Goal: Task Accomplishment & Management: Manage account settings

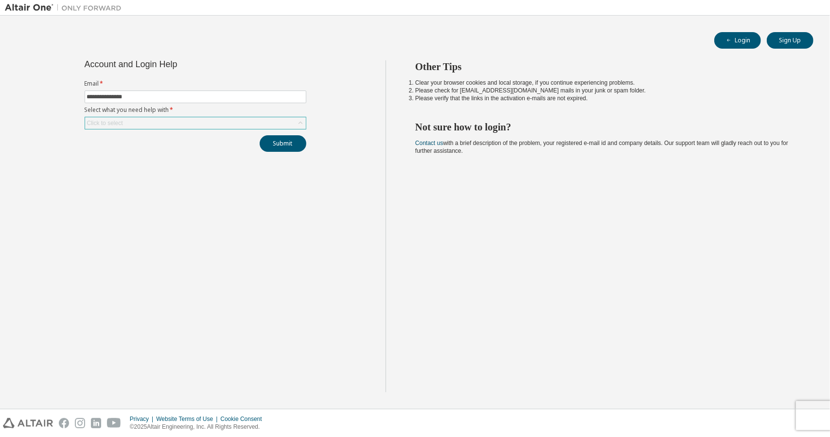
type input "**********"
click at [213, 123] on div "Click to select" at bounding box center [195, 123] width 221 height 12
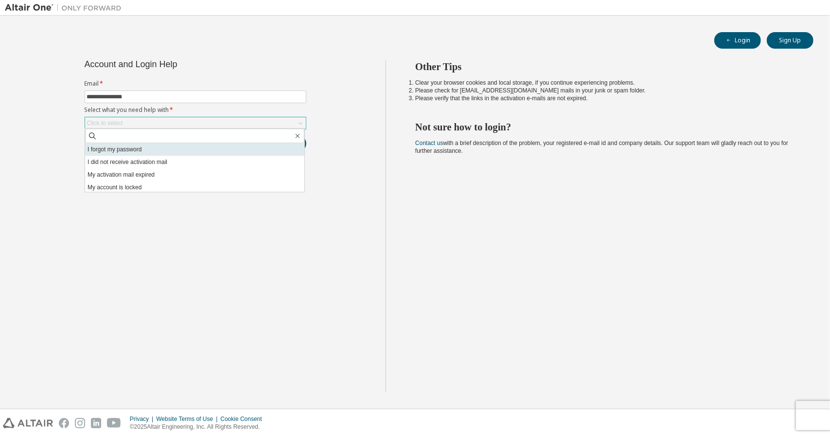
click at [213, 152] on li "I forgot my password" at bounding box center [194, 149] width 219 height 13
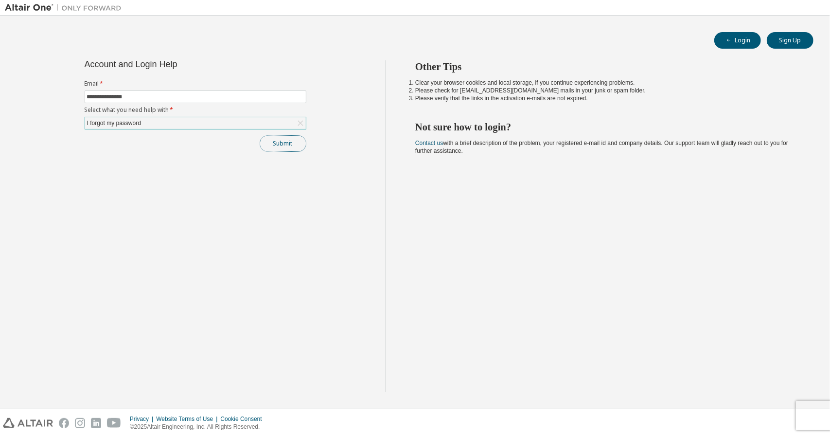
click at [293, 146] on button "Submit" at bounding box center [283, 143] width 47 height 17
click at [736, 38] on button "Login" at bounding box center [737, 40] width 47 height 17
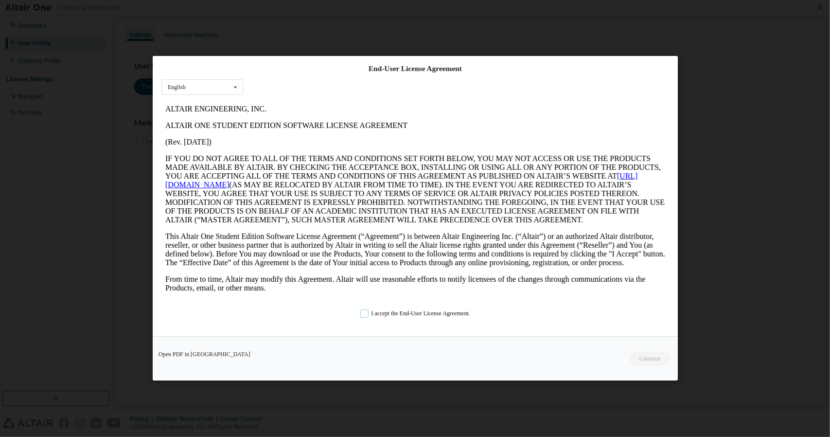
click at [362, 315] on label "I accept the End-User License Agreement." at bounding box center [415, 314] width 110 height 8
click at [650, 361] on button "Continue" at bounding box center [650, 359] width 42 height 15
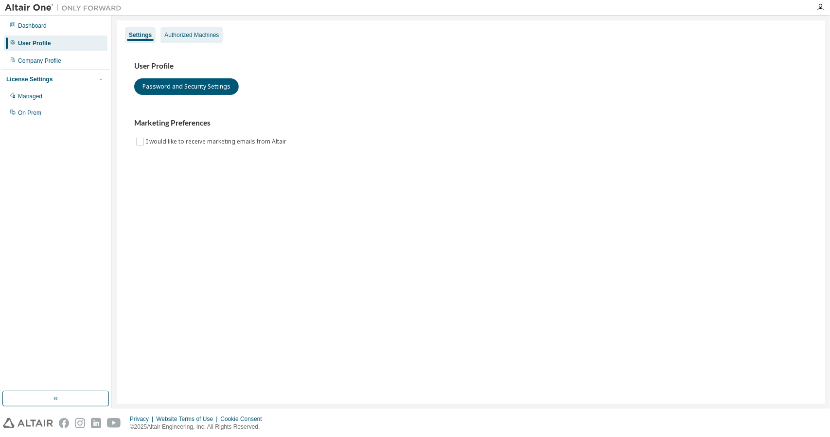
click at [180, 35] on div "Authorized Machines" at bounding box center [191, 35] width 54 height 8
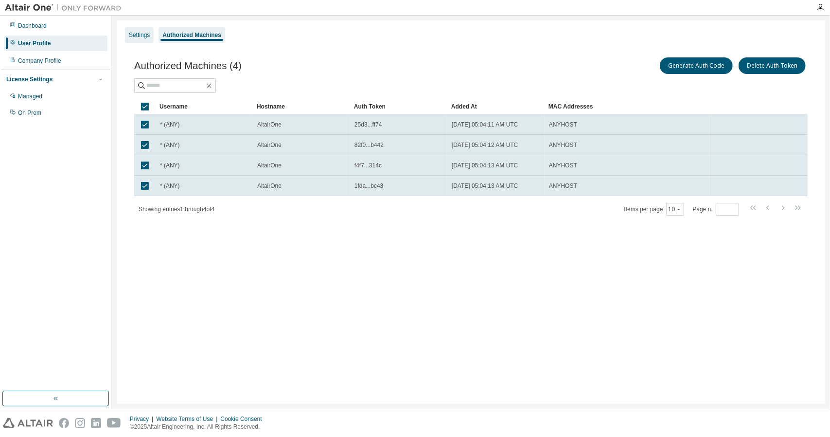
click at [138, 35] on div "Settings" at bounding box center [139, 35] width 21 height 8
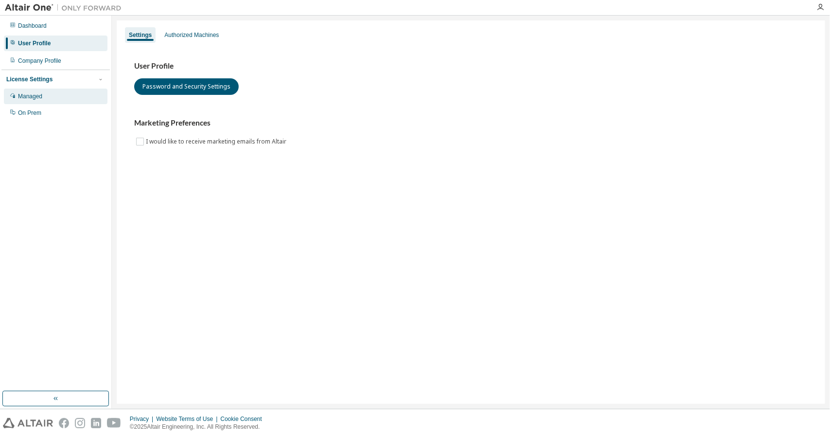
click at [42, 99] on div "Managed" at bounding box center [30, 96] width 24 height 8
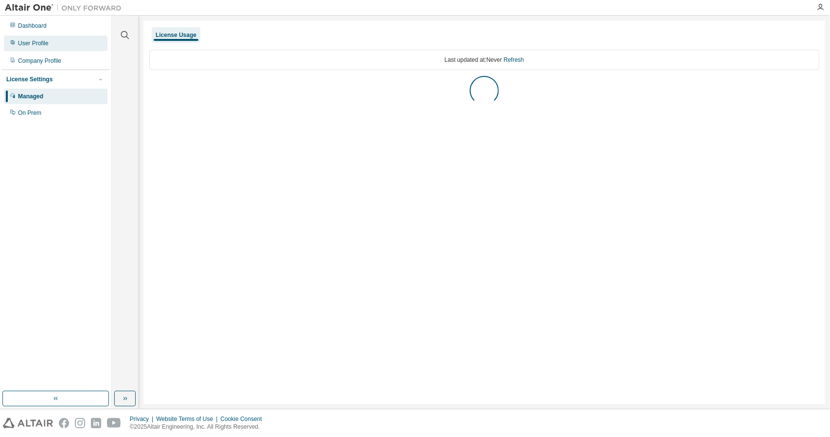
click at [40, 47] on div "User Profile" at bounding box center [56, 43] width 104 height 16
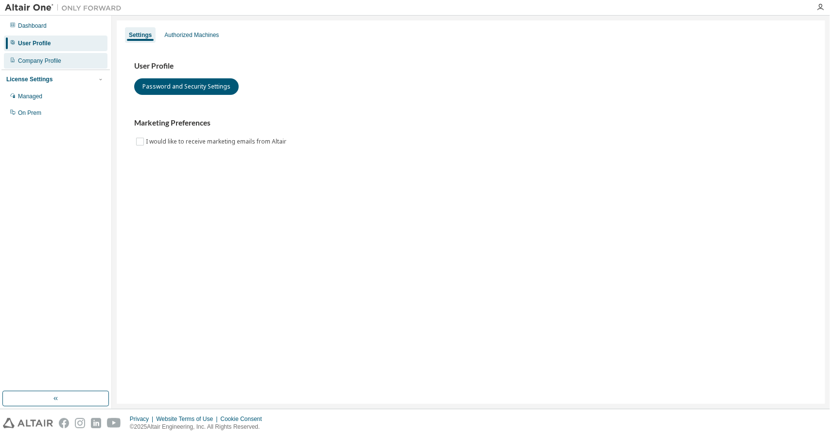
click at [40, 60] on div "Company Profile" at bounding box center [39, 61] width 43 height 8
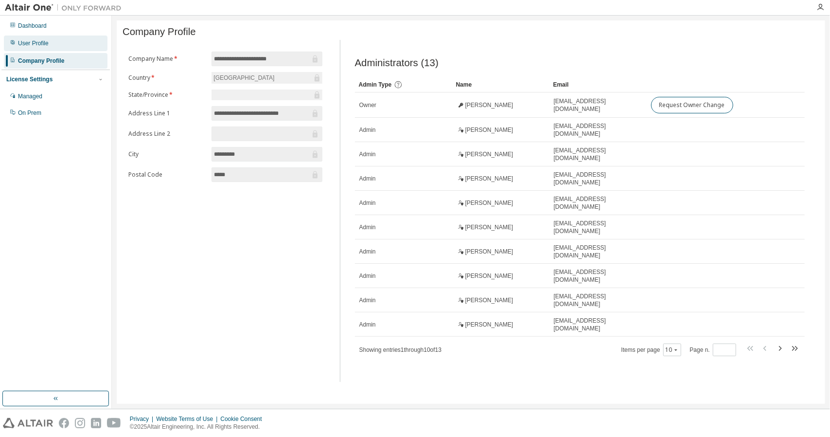
click at [36, 43] on div "User Profile" at bounding box center [33, 43] width 31 height 8
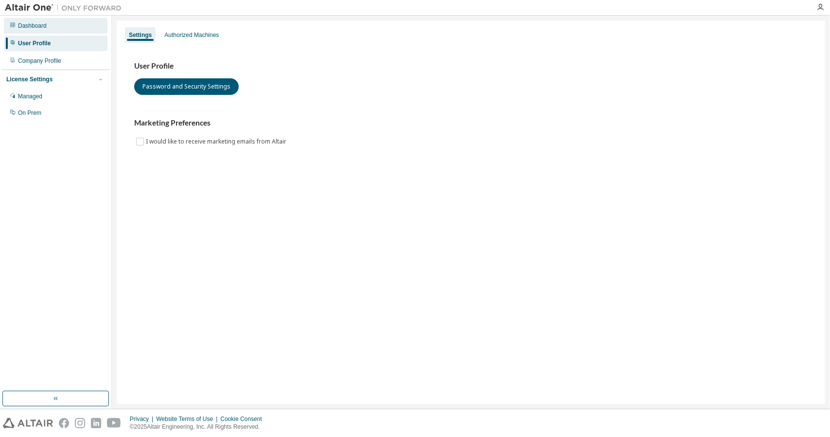
click at [28, 26] on div "Dashboard" at bounding box center [32, 26] width 29 height 8
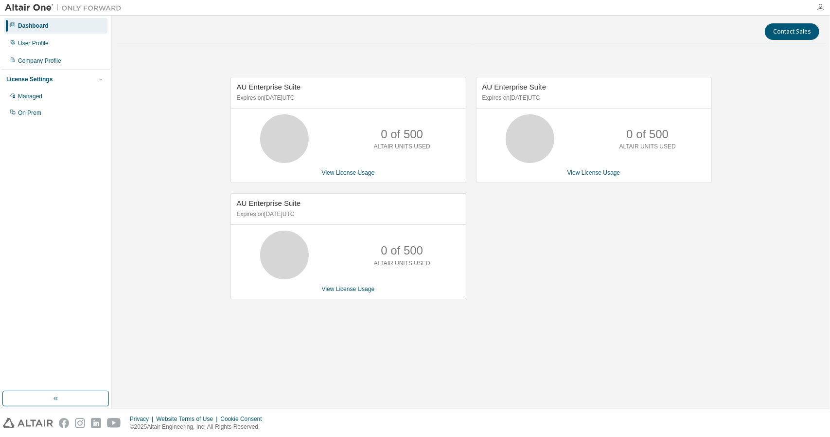
drag, startPoint x: 825, startPoint y: 4, endPoint x: 820, endPoint y: 9, distance: 7.6
click at [821, 8] on div at bounding box center [820, 7] width 19 height 8
click at [820, 10] on icon "button" at bounding box center [820, 7] width 8 height 8
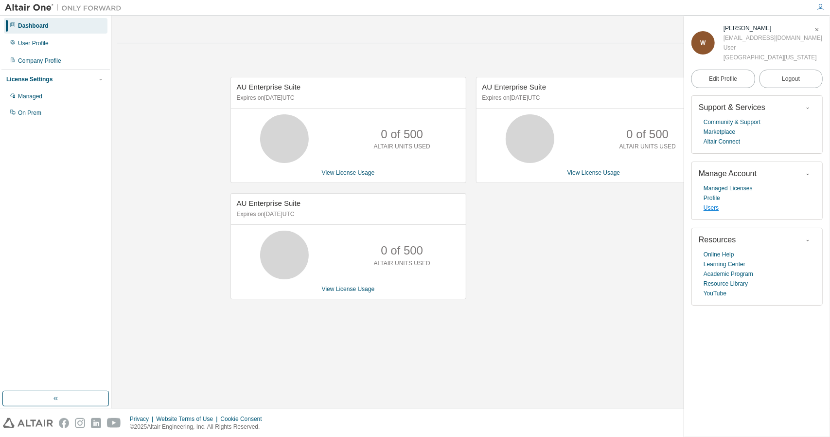
click at [712, 210] on link "Users" at bounding box center [711, 208] width 15 height 10
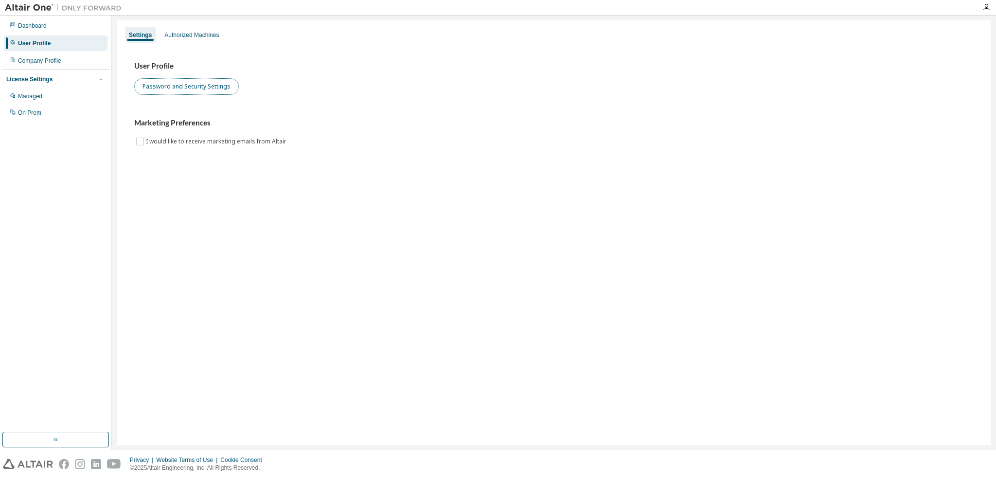
click at [188, 86] on button "Password and Security Settings" at bounding box center [186, 86] width 105 height 17
click at [37, 58] on div "Company Profile" at bounding box center [39, 61] width 43 height 8
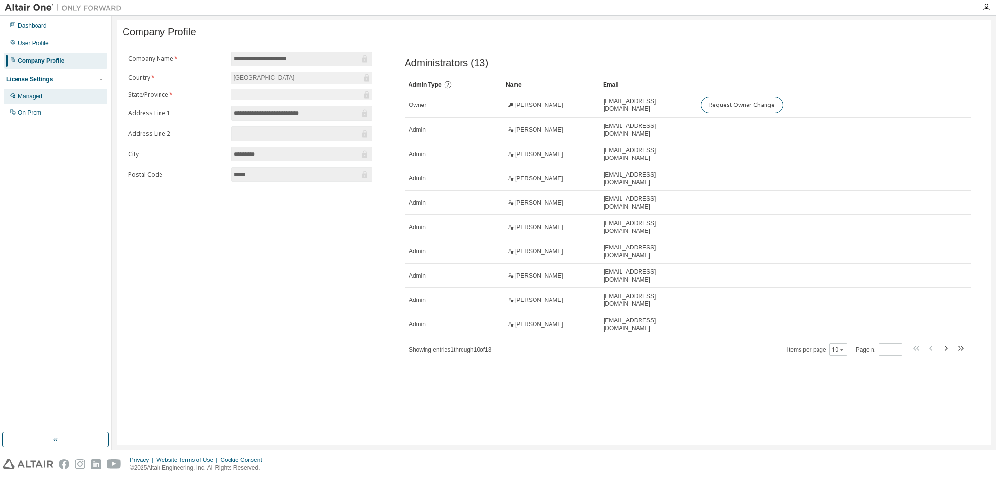
click at [37, 99] on div "Managed" at bounding box center [30, 96] width 24 height 8
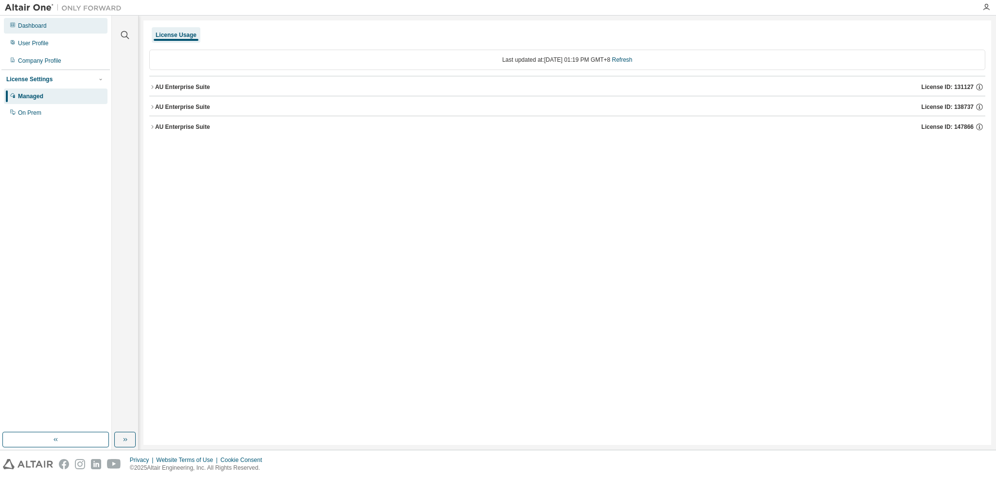
click at [34, 29] on div "Dashboard" at bounding box center [32, 26] width 29 height 8
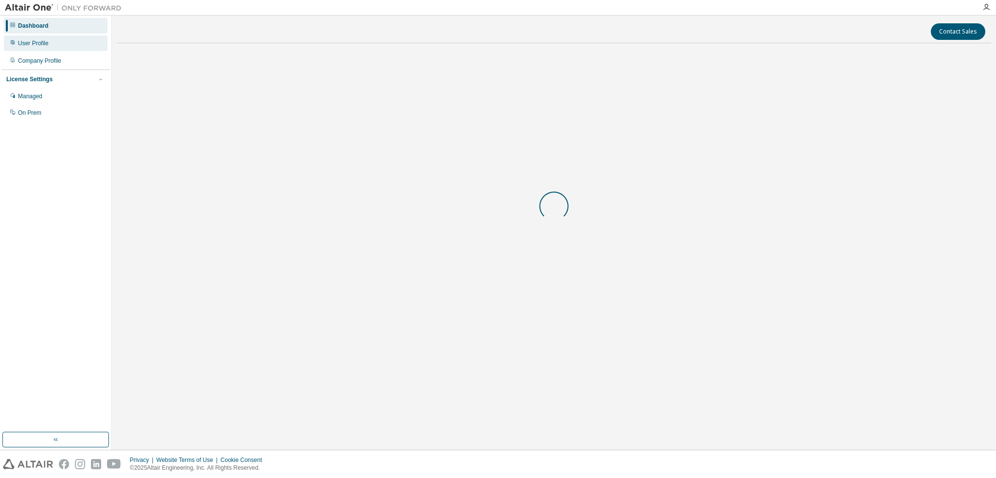
click at [34, 44] on div "User Profile" at bounding box center [33, 43] width 31 height 8
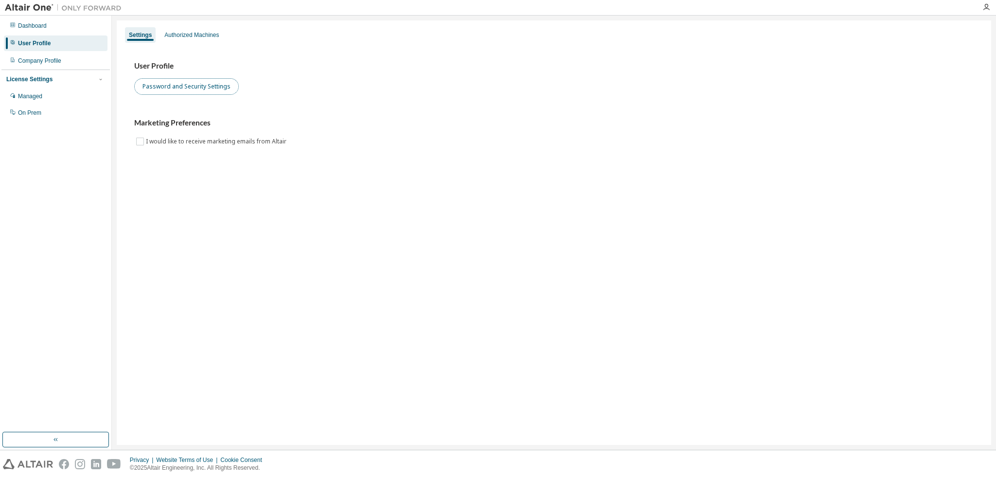
click at [207, 85] on button "Password and Security Settings" at bounding box center [186, 86] width 105 height 17
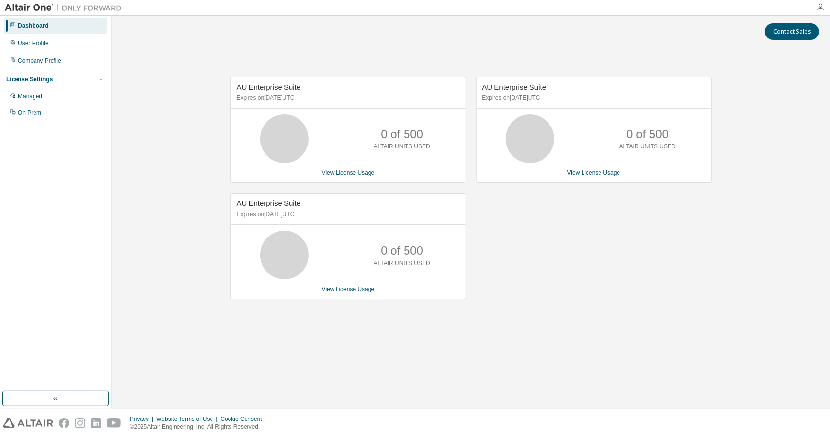
click at [818, 7] on icon "button" at bounding box center [820, 7] width 8 height 8
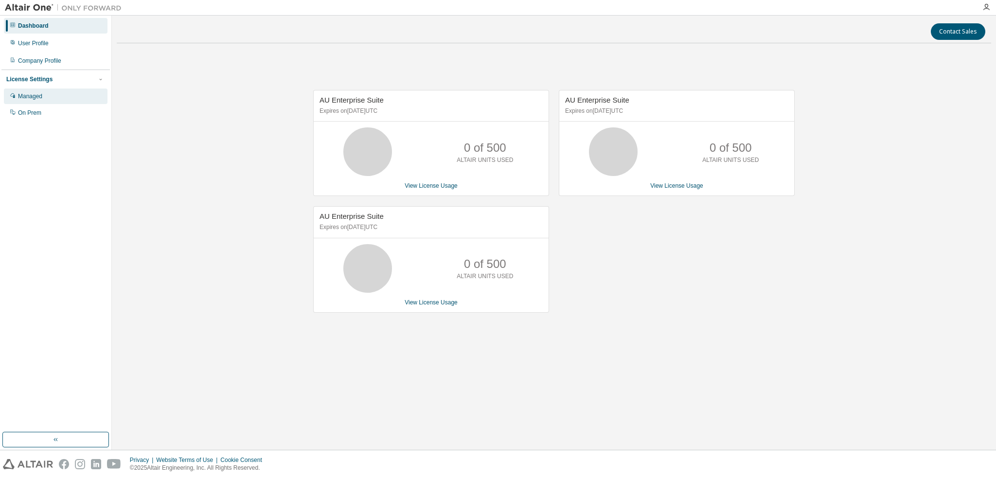
click at [41, 99] on div "Managed" at bounding box center [30, 96] width 24 height 8
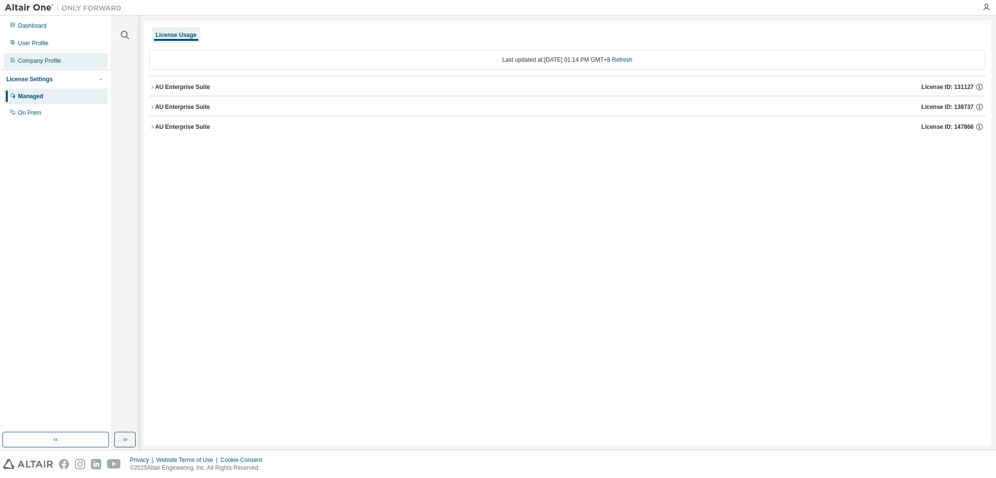
click at [60, 56] on div "Company Profile" at bounding box center [56, 61] width 104 height 16
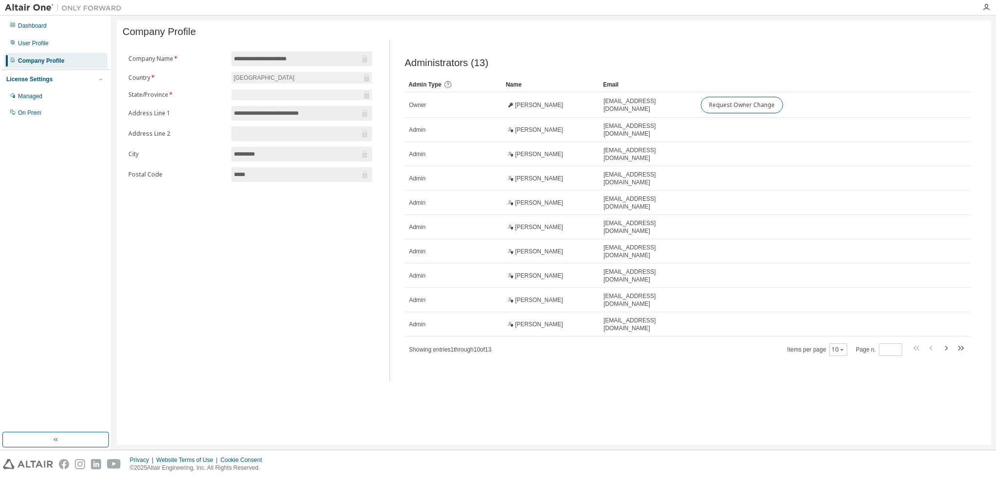
click at [950, 342] on icon "button" at bounding box center [946, 348] width 12 height 12
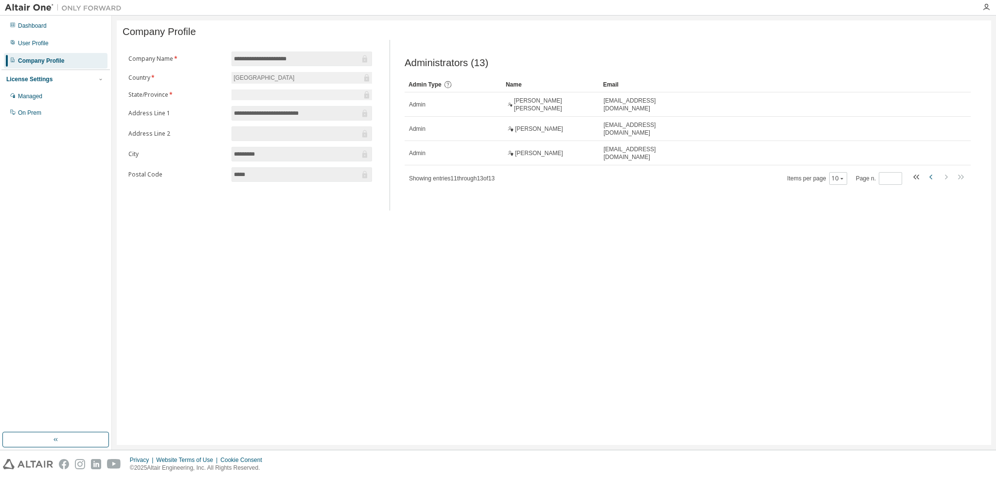
click at [928, 178] on icon "button" at bounding box center [931, 177] width 12 height 12
type input "*"
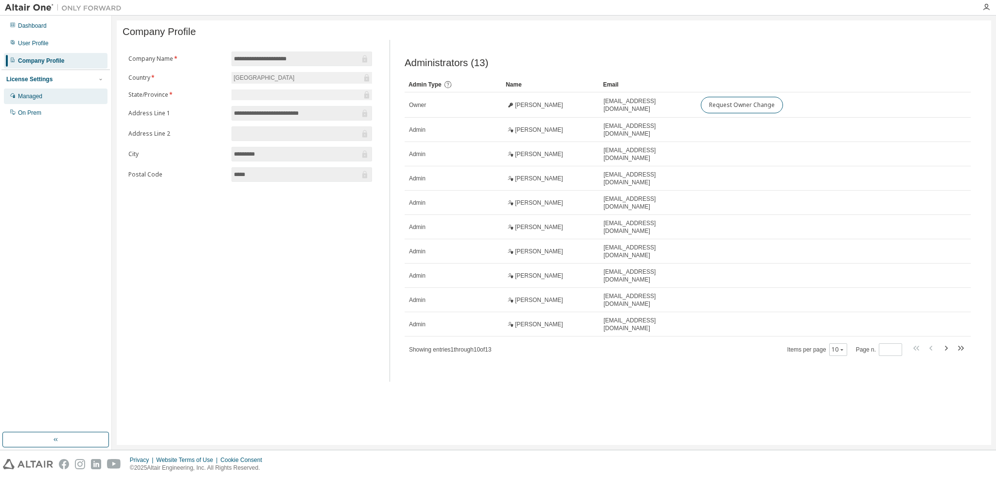
click at [31, 99] on div "Managed" at bounding box center [30, 96] width 24 height 8
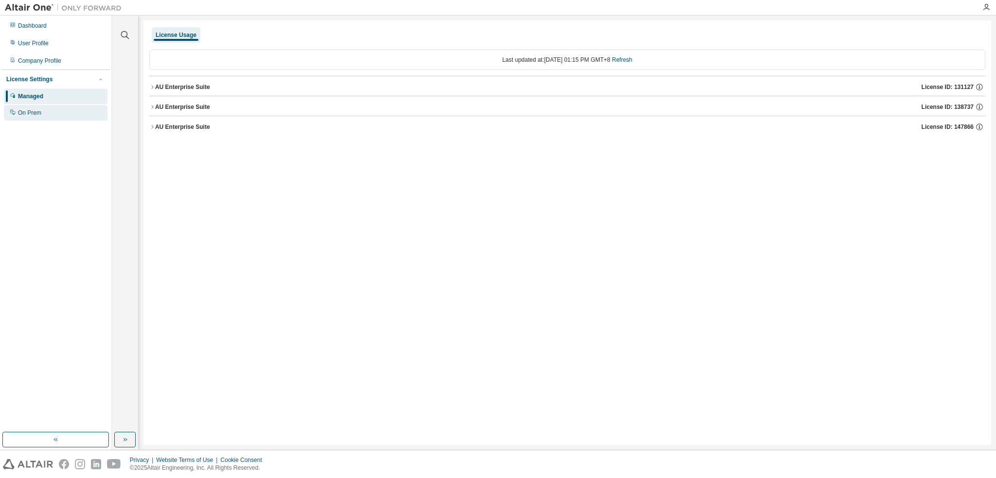
click at [28, 112] on div "On Prem" at bounding box center [29, 113] width 23 height 8
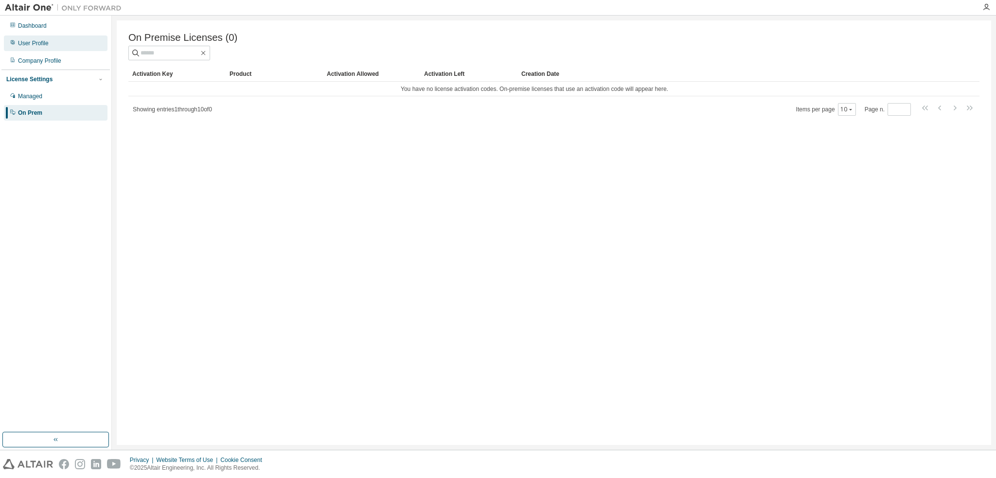
click at [44, 40] on div "User Profile" at bounding box center [33, 43] width 31 height 8
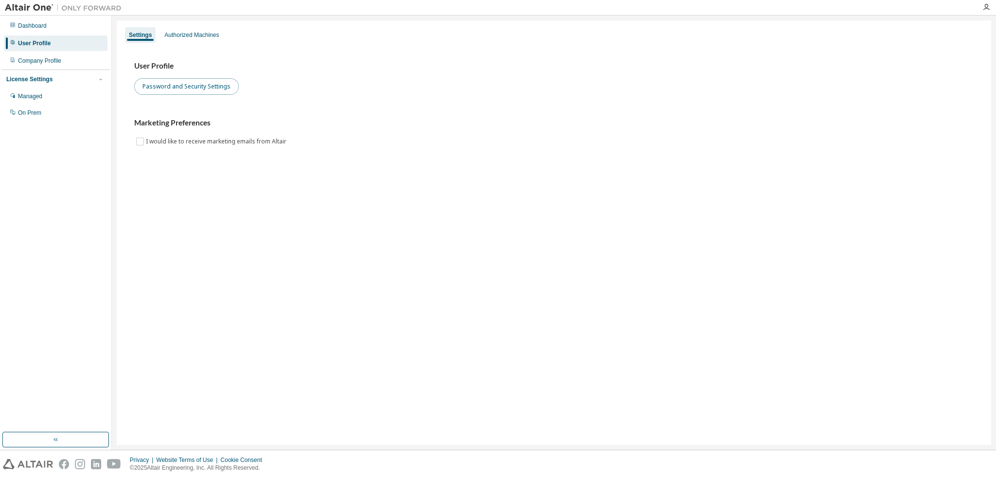
click at [203, 83] on button "Password and Security Settings" at bounding box center [186, 86] width 105 height 17
click at [32, 99] on div "Managed" at bounding box center [30, 96] width 24 height 8
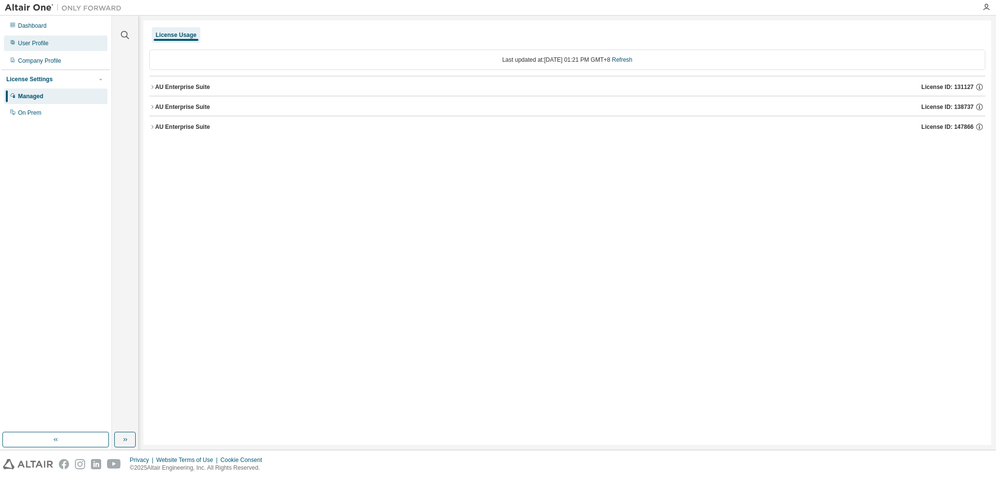
click at [37, 45] on div "User Profile" at bounding box center [33, 43] width 31 height 8
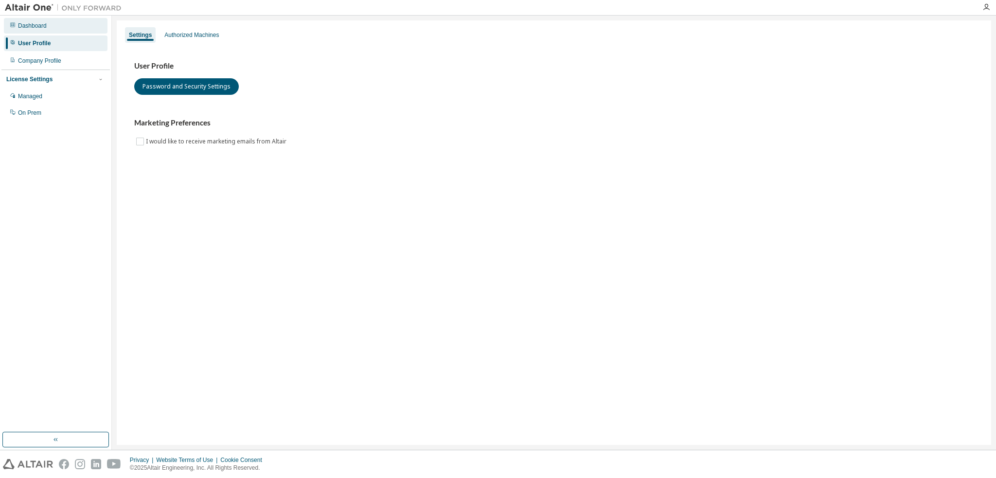
click at [56, 32] on div "Dashboard" at bounding box center [56, 26] width 104 height 16
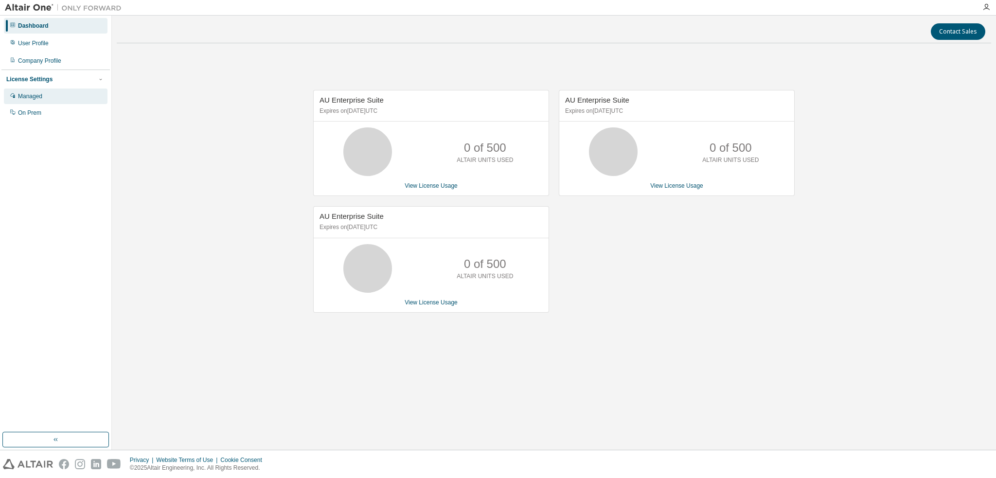
click at [41, 93] on div "Managed" at bounding box center [30, 96] width 24 height 8
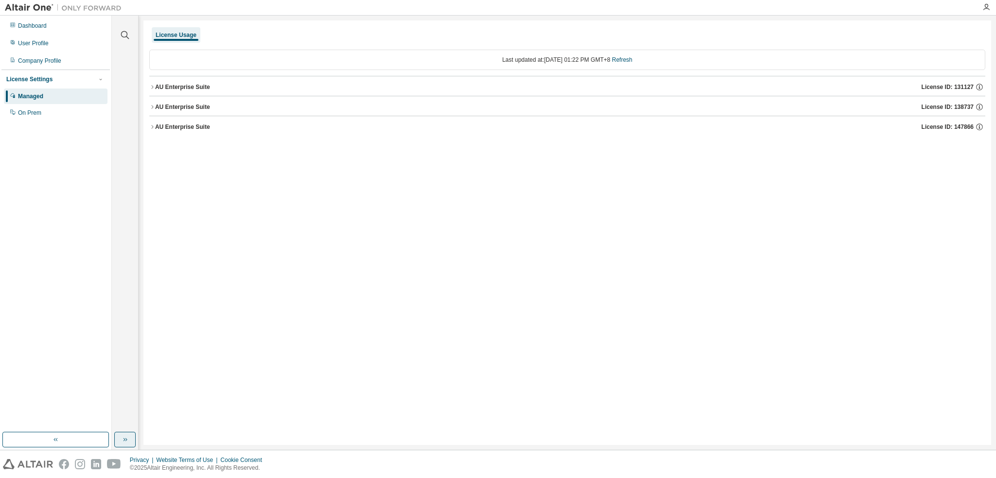
click at [126, 441] on icon "button" at bounding box center [125, 440] width 8 height 8
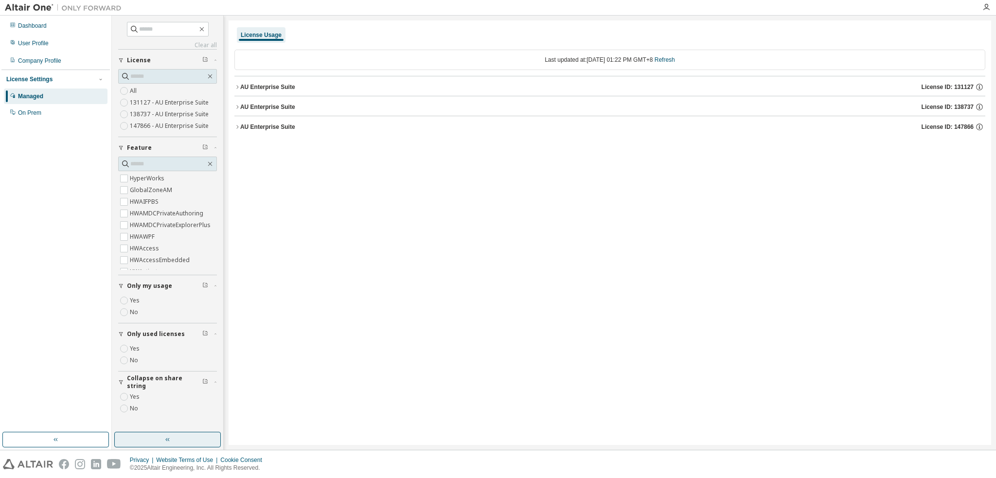
click at [124, 440] on button "button" at bounding box center [167, 440] width 106 height 16
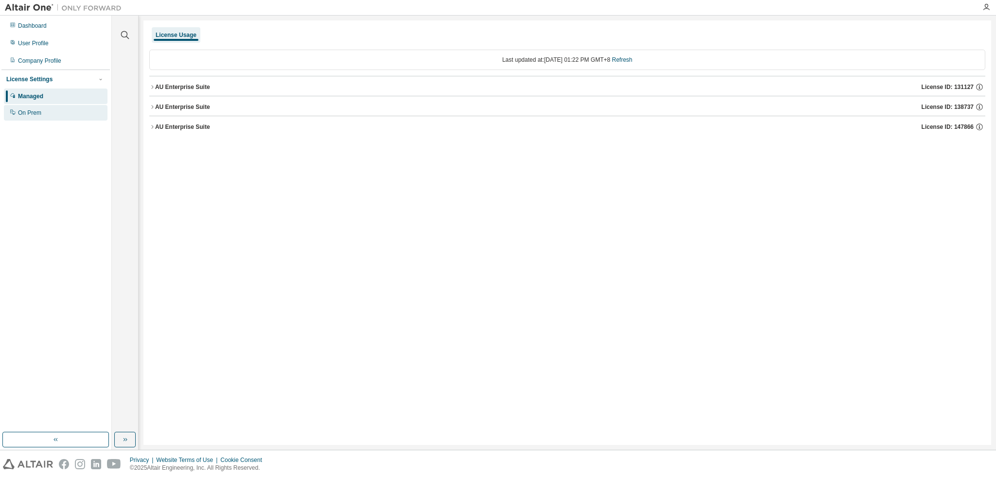
click at [45, 114] on div "On Prem" at bounding box center [56, 113] width 104 height 16
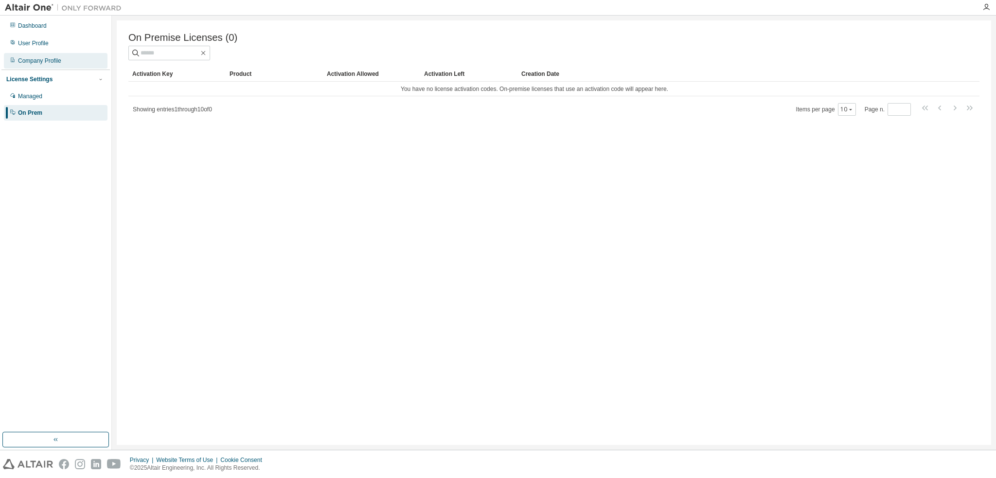
click at [76, 62] on div "Company Profile" at bounding box center [56, 61] width 104 height 16
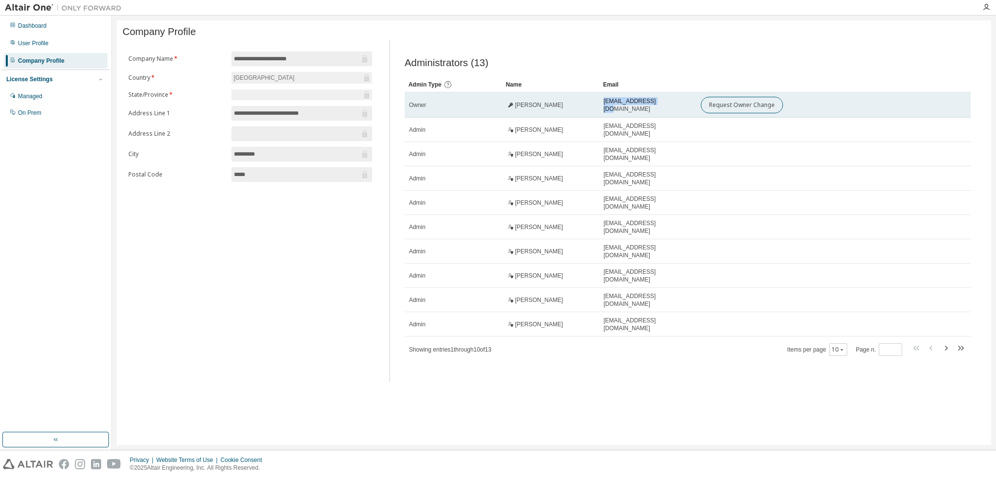
drag, startPoint x: 664, startPoint y: 108, endPoint x: 600, endPoint y: 109, distance: 64.7
click at [600, 109] on td "[EMAIL_ADDRESS][DOMAIN_NAME]" at bounding box center [647, 104] width 97 height 25
copy span "[EMAIL_ADDRESS][DOMAIN_NAME]"
